Goal: Task Accomplishment & Management: Use online tool/utility

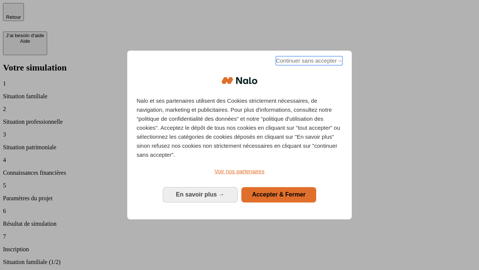
click at [308, 62] on span "Continuer sans accepter →" at bounding box center [309, 60] width 67 height 9
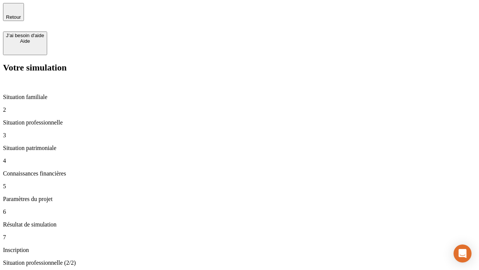
type input "30 000"
